Goal: Task Accomplishment & Management: Manage account settings

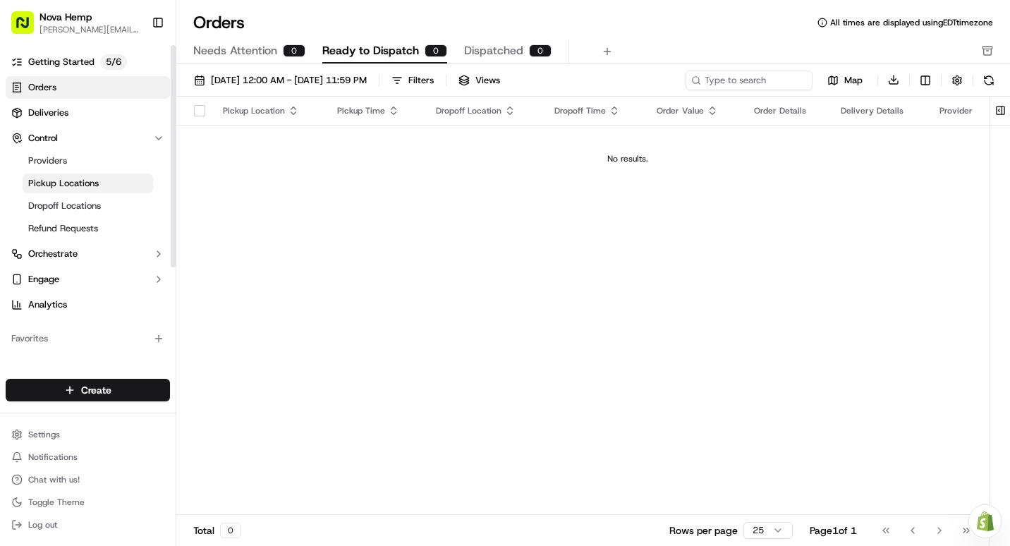
click at [59, 185] on span "Pickup Locations" at bounding box center [63, 183] width 71 height 13
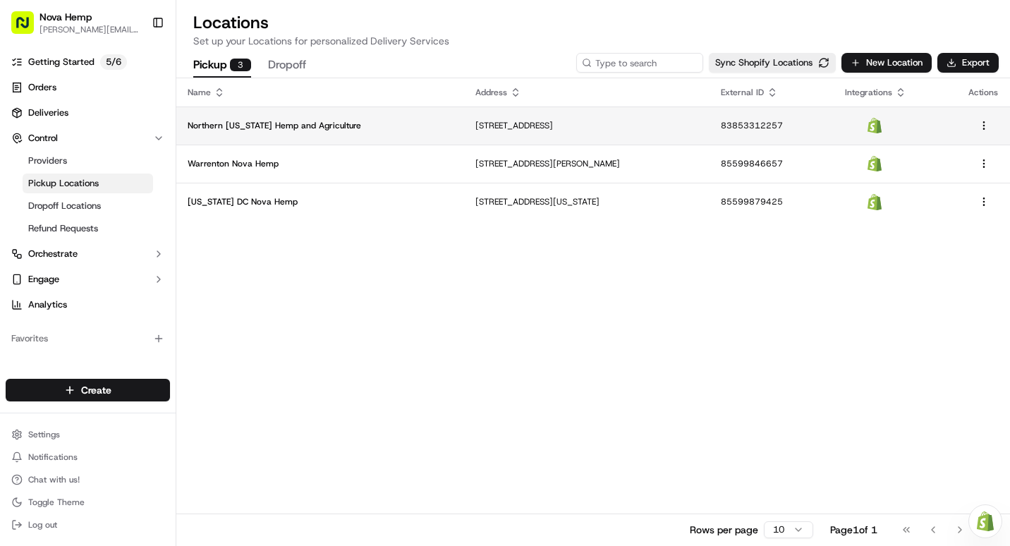
click at [268, 130] on p "Northern [US_STATE] Hemp and Agriculture" at bounding box center [320, 125] width 265 height 11
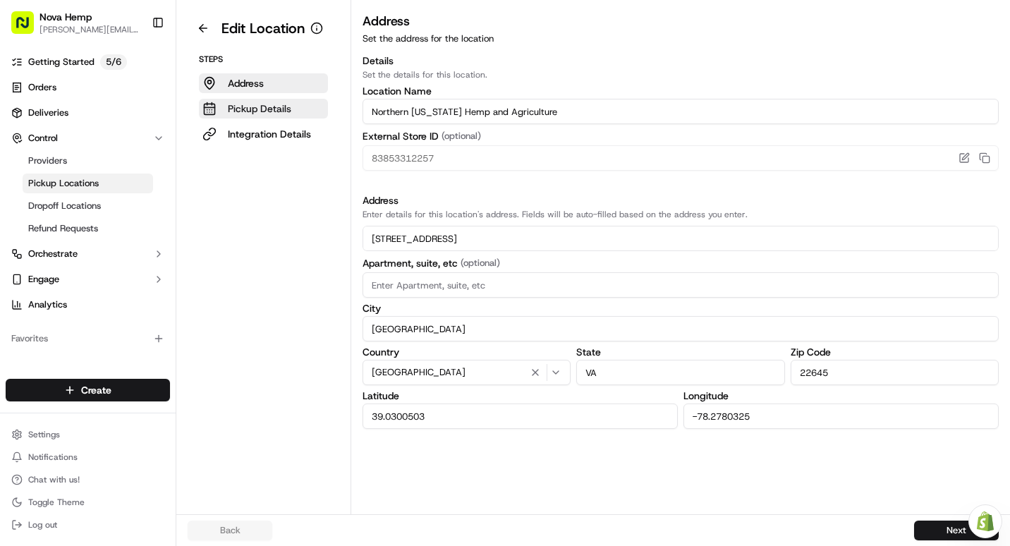
click at [268, 108] on p "Pickup Details" at bounding box center [259, 109] width 63 height 14
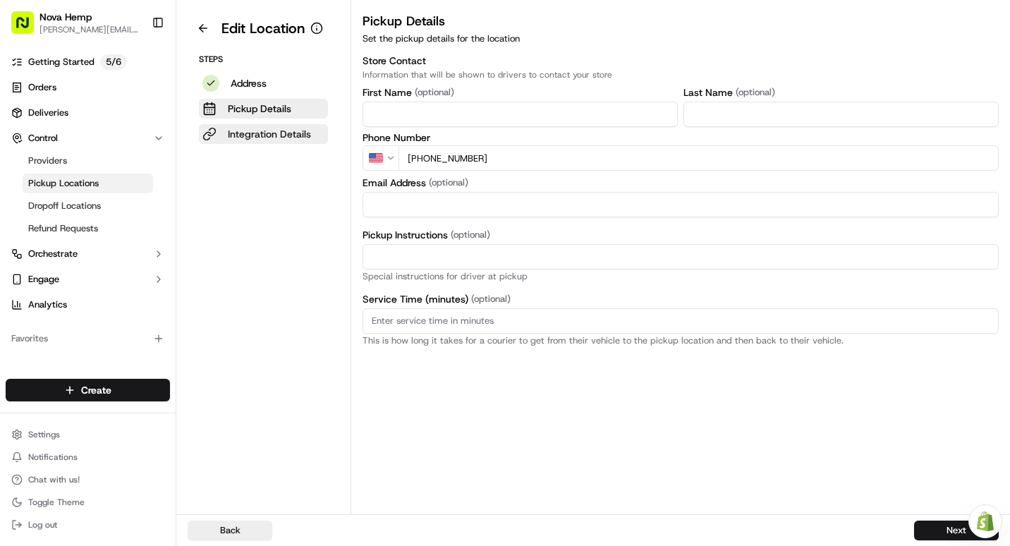
click at [257, 127] on p "Integration Details" at bounding box center [269, 134] width 83 height 14
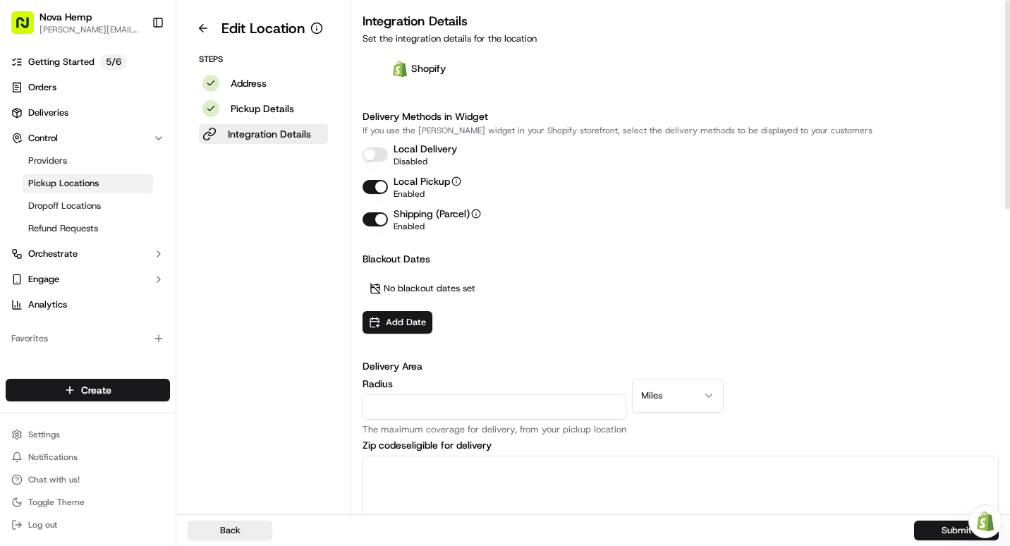
click at [388, 157] on div "Local Delivery Disabled" at bounding box center [680, 154] width 636 height 25
click at [378, 154] on button "Local Delivery" at bounding box center [374, 154] width 25 height 14
click at [937, 535] on button "Submit" at bounding box center [956, 530] width 85 height 20
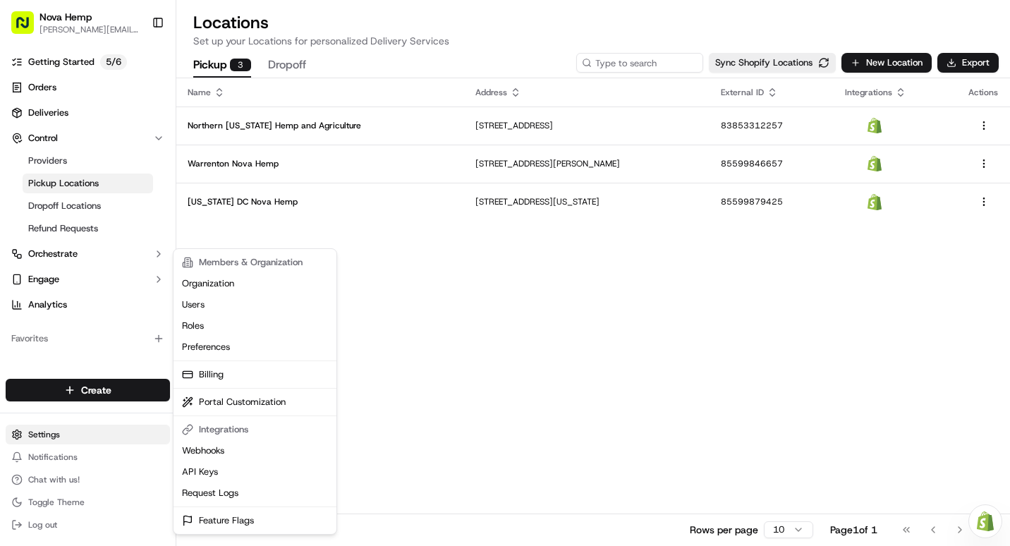
click at [58, 437] on html "Nova Hemp [PERSON_NAME][EMAIL_ADDRESS][DOMAIN_NAME] Toggle Sidebar Getting Star…" at bounding box center [505, 273] width 1010 height 546
click at [210, 374] on link "Billing" at bounding box center [254, 374] width 157 height 21
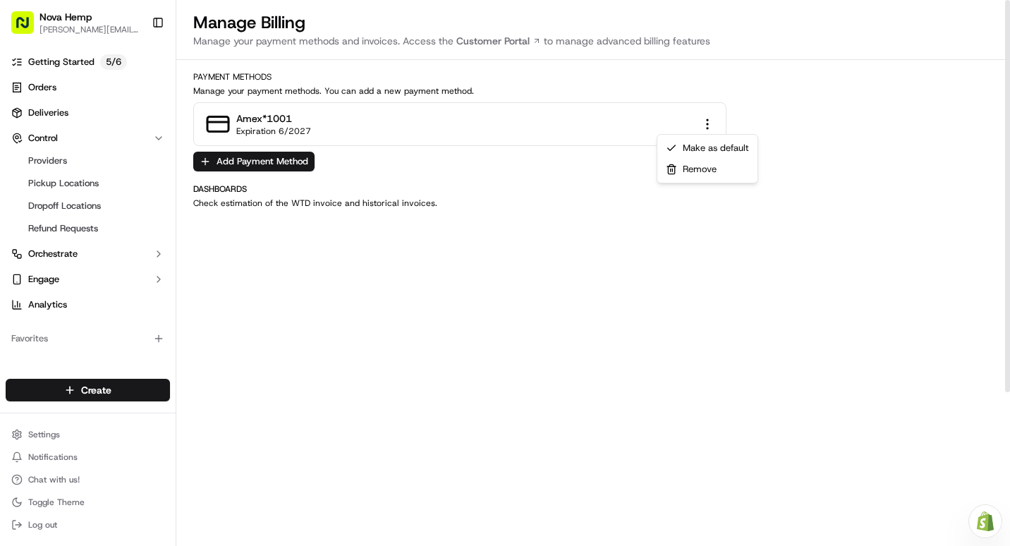
click at [709, 126] on html "Nova Hemp [PERSON_NAME][EMAIL_ADDRESS][DOMAIN_NAME] Toggle Sidebar Getting Star…" at bounding box center [505, 273] width 1010 height 546
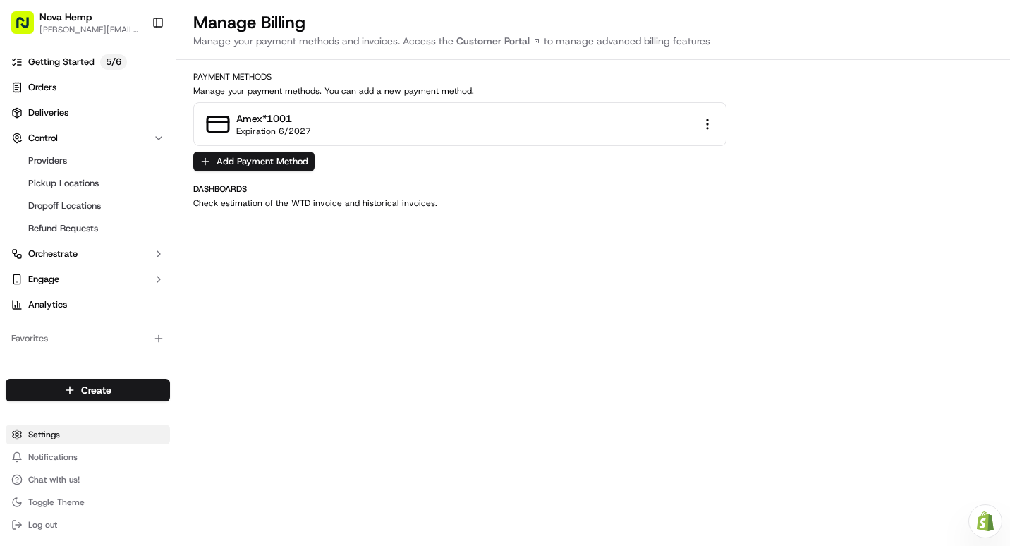
click at [49, 441] on html "Nova Hemp [PERSON_NAME][EMAIL_ADDRESS][DOMAIN_NAME] Toggle Sidebar Getting Star…" at bounding box center [505, 273] width 1010 height 546
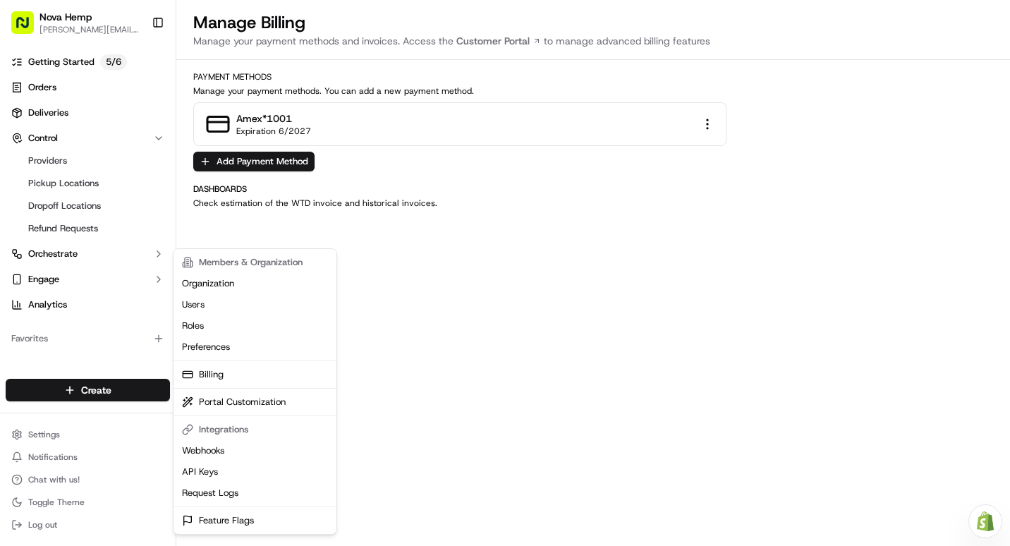
click at [40, 439] on html "Nova Hemp [PERSON_NAME][EMAIL_ADDRESS][DOMAIN_NAME] Toggle Sidebar Getting Star…" at bounding box center [505, 273] width 1010 height 546
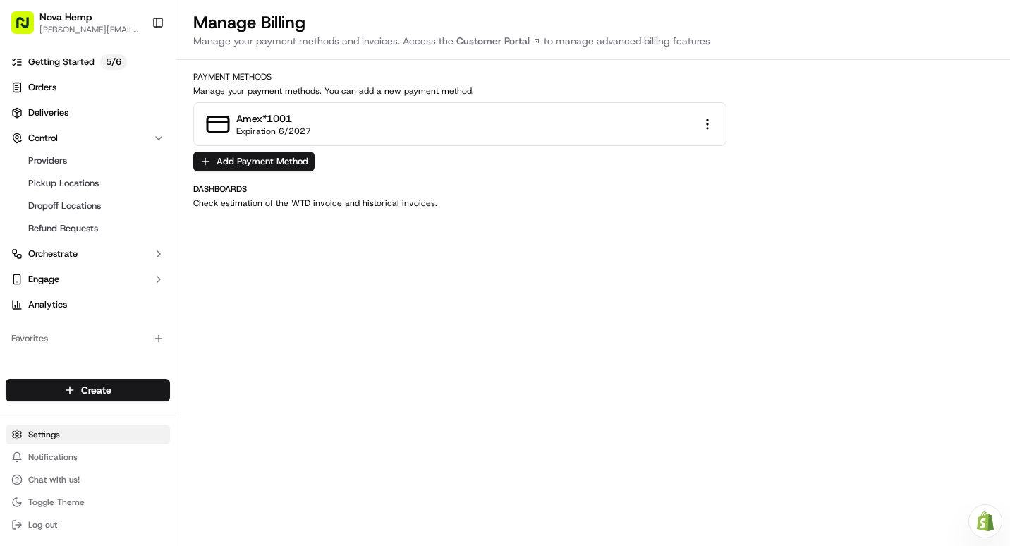
click at [41, 437] on html "Nova Hemp [PERSON_NAME][EMAIL_ADDRESS][DOMAIN_NAME] Toggle Sidebar Getting Star…" at bounding box center [505, 273] width 1010 height 546
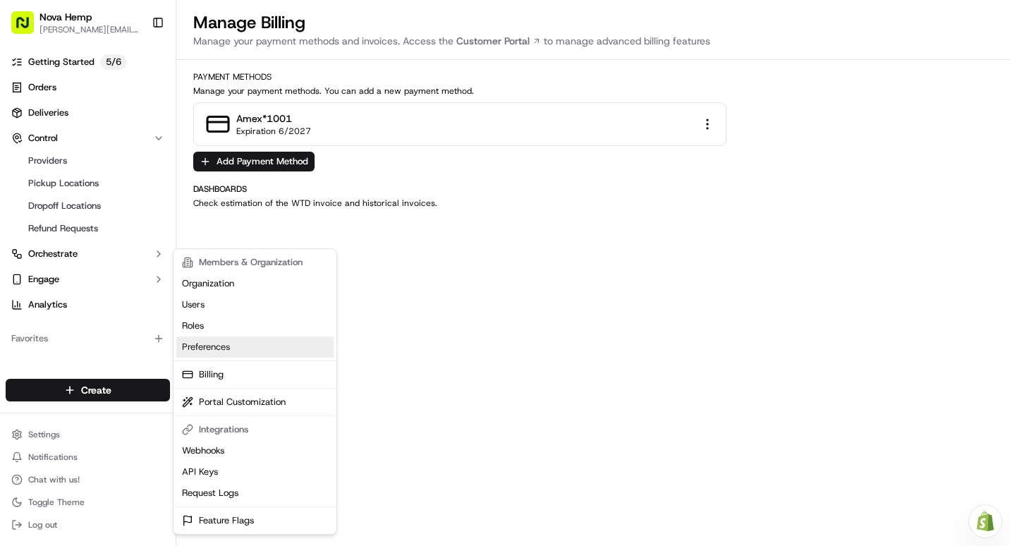
click at [221, 351] on link "Preferences" at bounding box center [254, 346] width 157 height 21
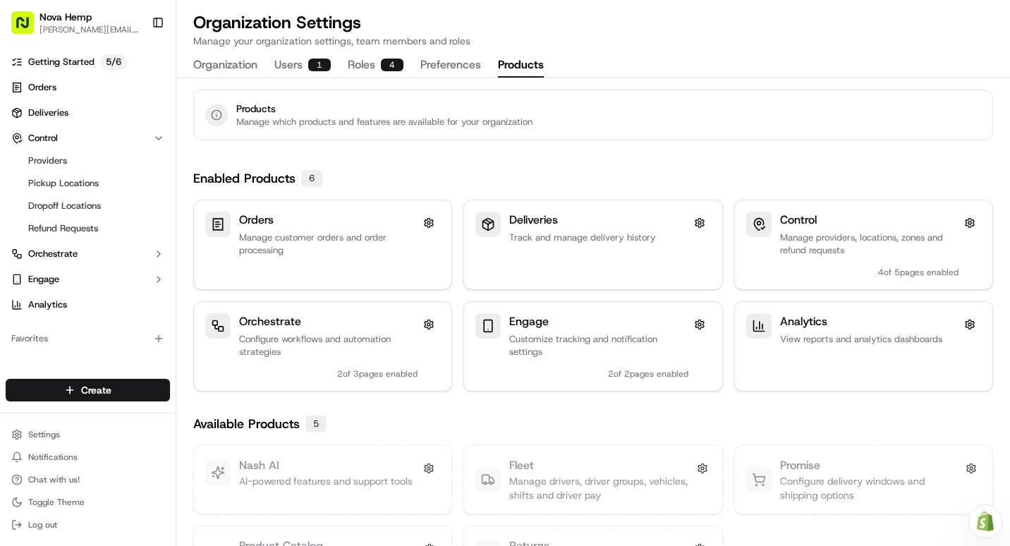
click at [516, 66] on button "Products" at bounding box center [521, 66] width 46 height 24
click at [320, 233] on p "Manage customer orders and order processing" at bounding box center [328, 243] width 178 height 25
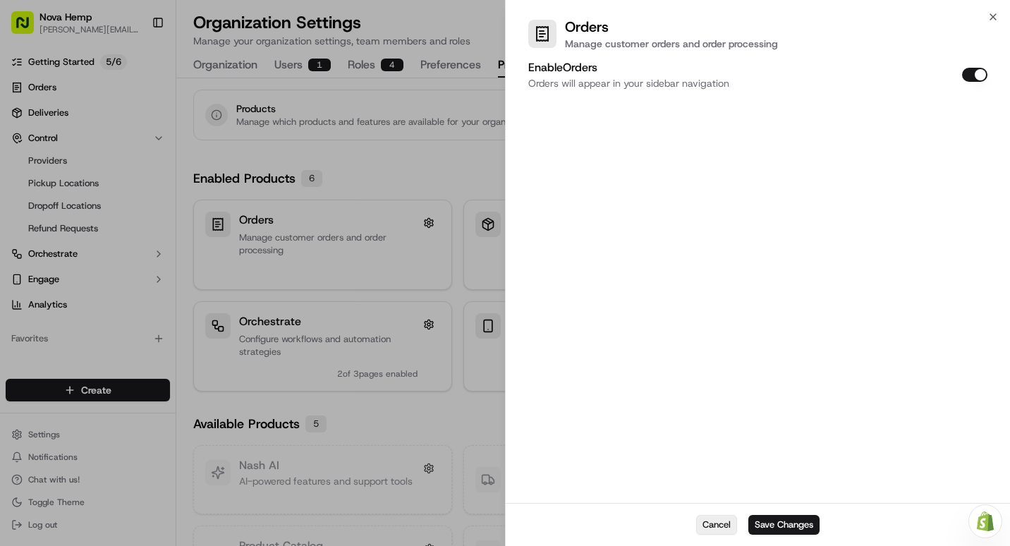
click at [728, 523] on button "Cancel" at bounding box center [716, 525] width 41 height 20
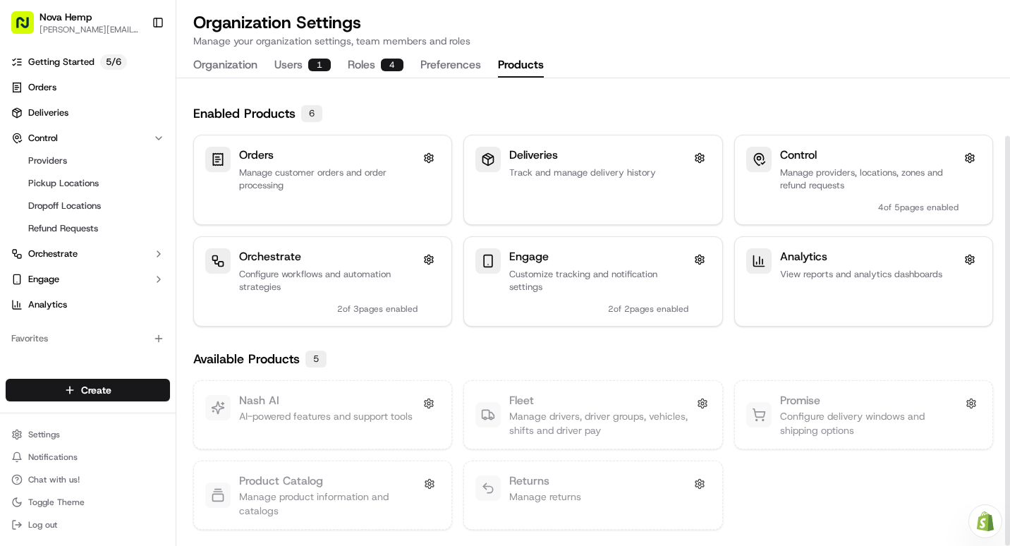
scroll to position [66, 0]
